Goal: Transaction & Acquisition: Subscribe to service/newsletter

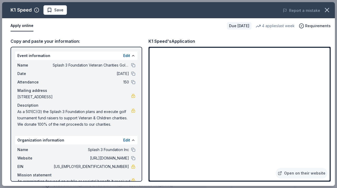
scroll to position [78, 0]
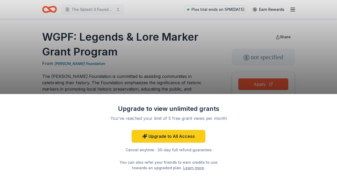
click at [206, 83] on div "Upgrade to view unlimited grants You've reached your limit of 5 free grant view…" at bounding box center [168, 94] width 337 height 188
click at [108, 65] on div "Upgrade to view unlimited grants You've reached your limit of 5 free grant view…" at bounding box center [168, 94] width 337 height 188
click at [156, 118] on div "You've reached your limit of 5 free grant views per month" at bounding box center [169, 118] width 124 height 6
click at [134, 111] on div "Upgrade to view unlimited grants" at bounding box center [168, 108] width 137 height 8
click at [131, 68] on div "Upgrade to view unlimited grants You've reached your limit of 5 free grant view…" at bounding box center [168, 94] width 337 height 188
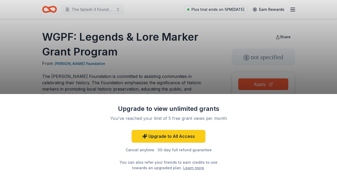
click at [257, 84] on div "Upgrade to view unlimited grants You've reached your limit of 5 free grant view…" at bounding box center [168, 94] width 337 height 188
click at [198, 85] on div "Upgrade to view unlimited grants You've reached your limit of 5 free grant view…" at bounding box center [168, 94] width 337 height 188
click at [189, 167] on link "Learn more" at bounding box center [194, 168] width 21 height 6
click at [224, 45] on div "Upgrade to view unlimited grants You've reached your limit of 5 free grant view…" at bounding box center [168, 94] width 337 height 188
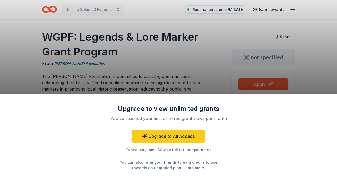
click at [257, 85] on div "Upgrade to view unlimited grants You've reached your limit of 5 free grant view…" at bounding box center [168, 94] width 337 height 188
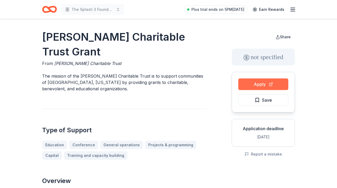
click at [259, 84] on button "Apply" at bounding box center [264, 84] width 50 height 12
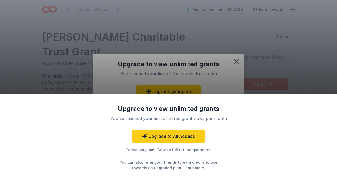
click at [218, 71] on div "Upgrade to view unlimited grants You've reached your limit of 5 free grant view…" at bounding box center [168, 94] width 337 height 188
click at [237, 61] on div "Upgrade to view unlimited grants You've reached your limit of 5 free grant view…" at bounding box center [168, 94] width 337 height 188
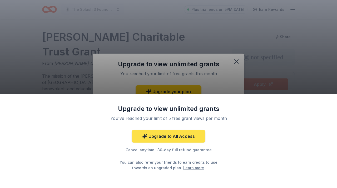
click at [180, 139] on link "Upgrade to All Access" at bounding box center [169, 136] width 74 height 13
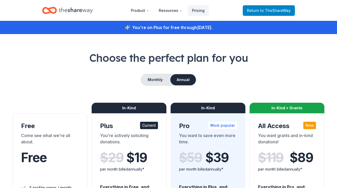
click at [263, 9] on span "to TheShareWay" at bounding box center [275, 10] width 31 height 4
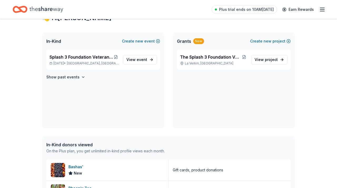
scroll to position [23, 0]
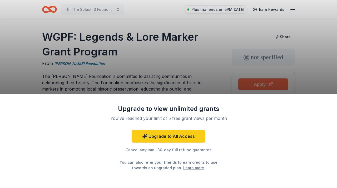
click at [260, 85] on div "Upgrade to view unlimited grants You've reached your limit of 5 free grant view…" at bounding box center [168, 94] width 337 height 188
click at [209, 79] on div "Upgrade to view unlimited grants You've reached your limit of 5 free grant view…" at bounding box center [168, 94] width 337 height 188
click at [259, 83] on div "Upgrade to view unlimited grants You've reached your limit of 5 free grant view…" at bounding box center [168, 94] width 337 height 188
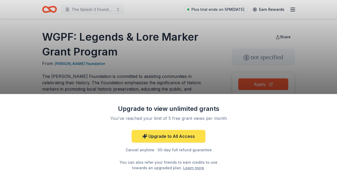
click at [169, 136] on link "Upgrade to All Access" at bounding box center [169, 136] width 74 height 13
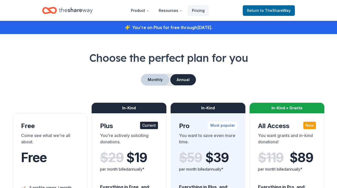
click at [155, 79] on button "Monthly" at bounding box center [155, 79] width 28 height 11
